Goal: Use online tool/utility: Utilize a website feature to perform a specific function

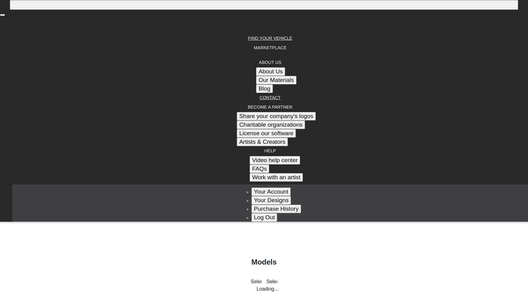
click at [270, 186] on em at bounding box center [270, 186] width 0 height 0
click at [291, 188] on button "Your Account" at bounding box center [271, 192] width 39 height 9
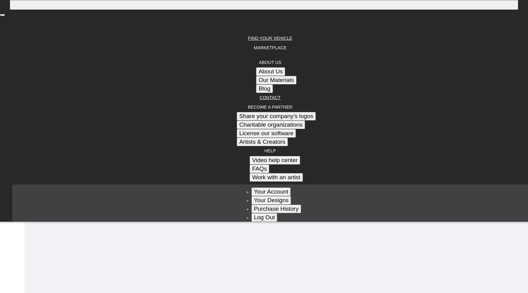
click at [270, 185] on link "ACCOUNT" at bounding box center [270, 186] width 0 height 3
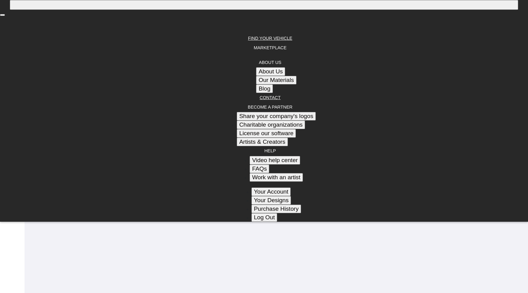
click at [8, 35] on button "[PERSON_NAME]" at bounding box center [12, 29] width 9 height 9
click at [12, 30] on em at bounding box center [12, 30] width 0 height 0
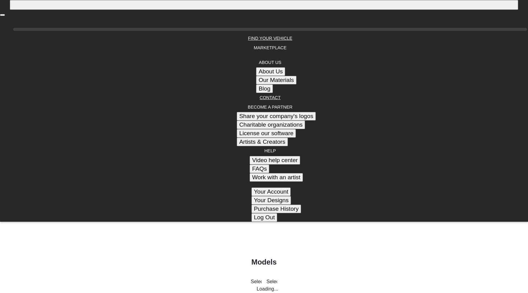
click at [270, 29] on icon at bounding box center [270, 29] width 0 height 0
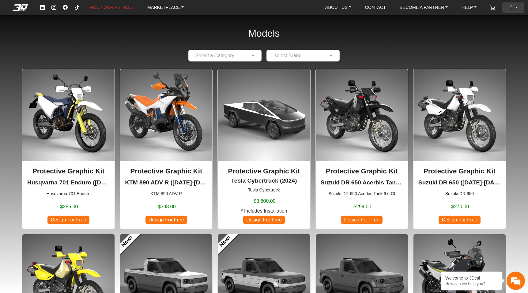
click at [516, 8] on link "ACCOUNT" at bounding box center [513, 7] width 13 height 10
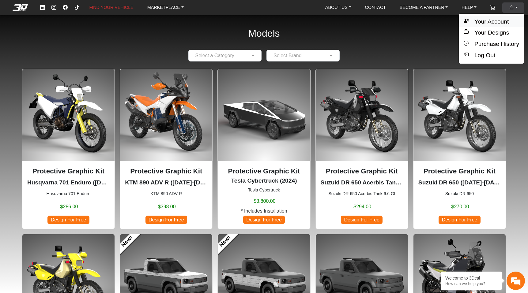
click at [505, 20] on button "Your Account" at bounding box center [491, 21] width 65 height 11
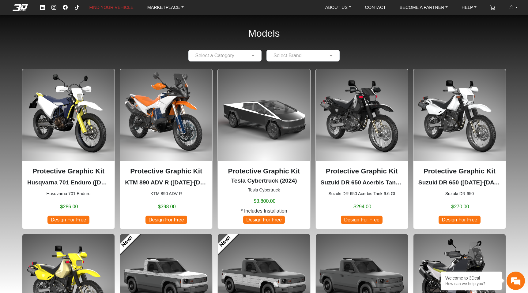
click at [159, 222] on span "Design For Free" at bounding box center [167, 220] width 42 height 8
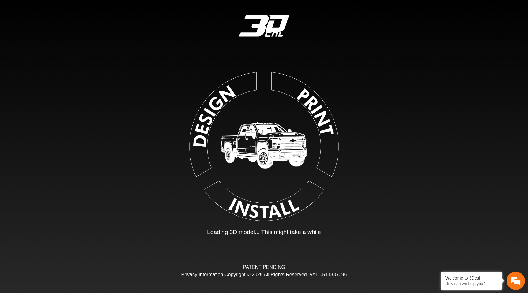
click at [218, 99] on img at bounding box center [264, 146] width 138 height 138
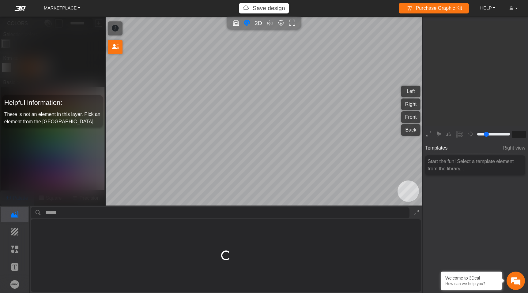
type input "*"
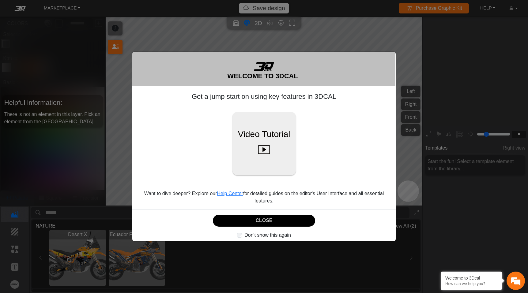
scroll to position [98, 100]
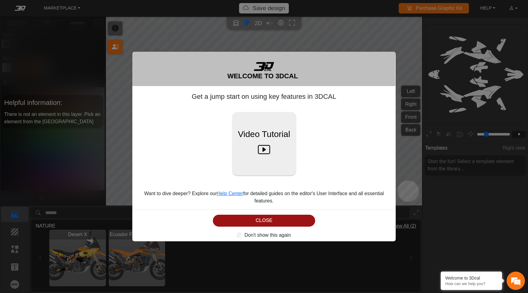
click at [255, 221] on button "CLOSE" at bounding box center [264, 221] width 102 height 12
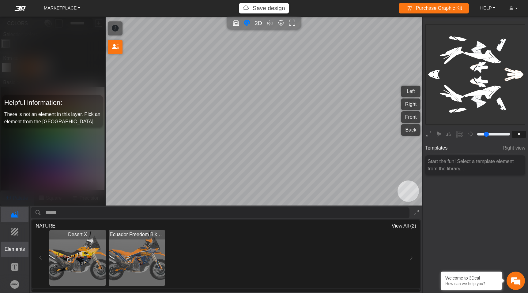
click at [22, 249] on p "Elements" at bounding box center [14, 249] width 27 height 7
